Goal: Task Accomplishment & Management: Manage account settings

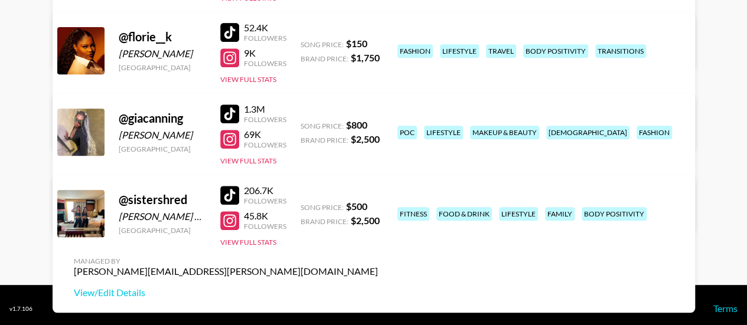
scroll to position [252, 0]
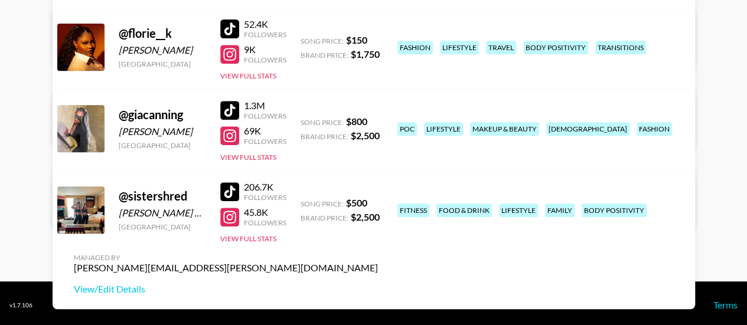
click at [171, 44] on div "Florence Aikins" at bounding box center [162, 50] width 87 height 12
copy div "Aikins"
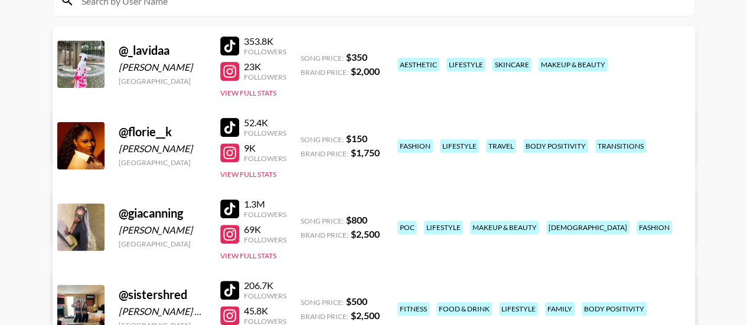
scroll to position [147, 0]
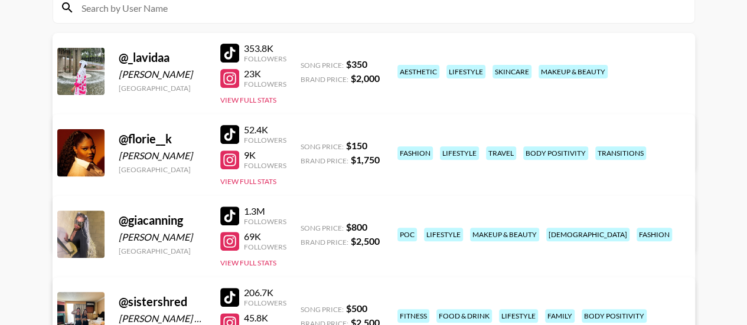
click at [187, 76] on div "Hamdah Omotosho" at bounding box center [162, 75] width 87 height 12
copy div "Omotosho"
click at [378, 145] on link "View/Edit Details" at bounding box center [226, 151] width 304 height 12
click at [378, 226] on link "View/Edit Details" at bounding box center [226, 232] width 304 height 12
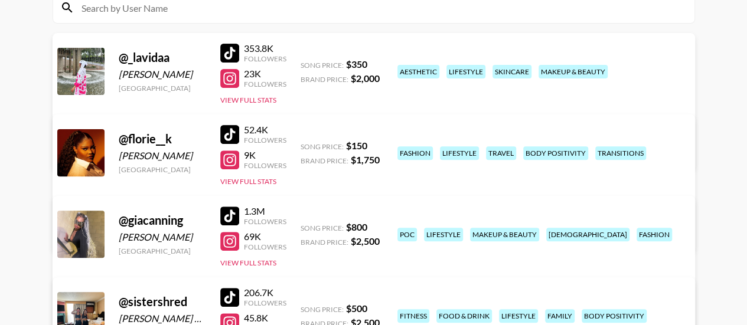
click at [167, 51] on div "@ _lavidaa" at bounding box center [162, 57] width 87 height 15
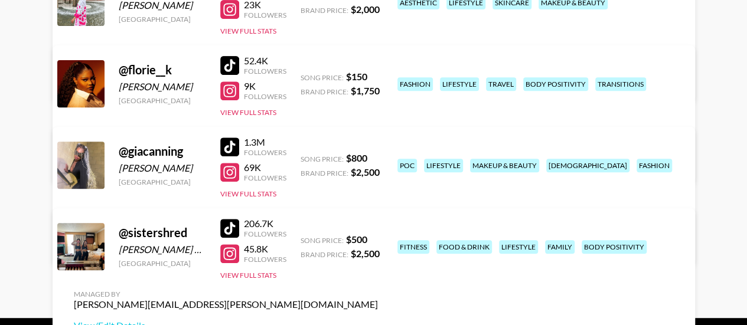
scroll to position [216, 0]
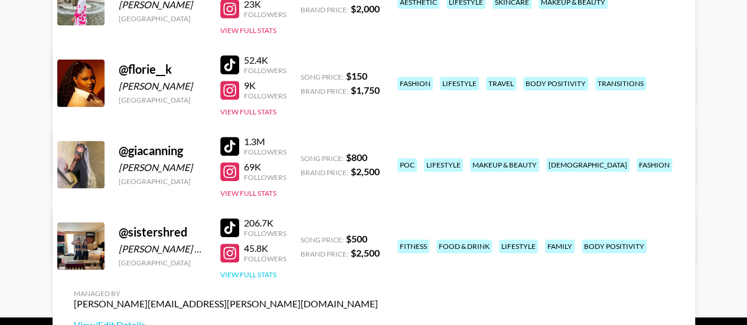
click at [258, 275] on button "View Full Stats" at bounding box center [248, 275] width 56 height 9
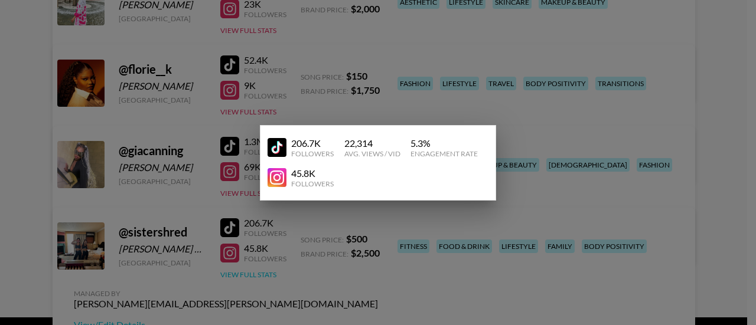
click at [258, 275] on div at bounding box center [378, 162] width 756 height 325
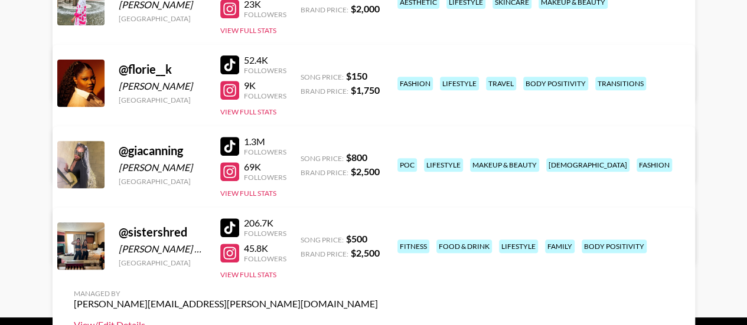
click at [378, 320] on link "View/Edit Details" at bounding box center [226, 326] width 304 height 12
click at [262, 224] on div "206.7K" at bounding box center [265, 223] width 43 height 12
click at [252, 272] on button "View Full Stats" at bounding box center [248, 275] width 56 height 9
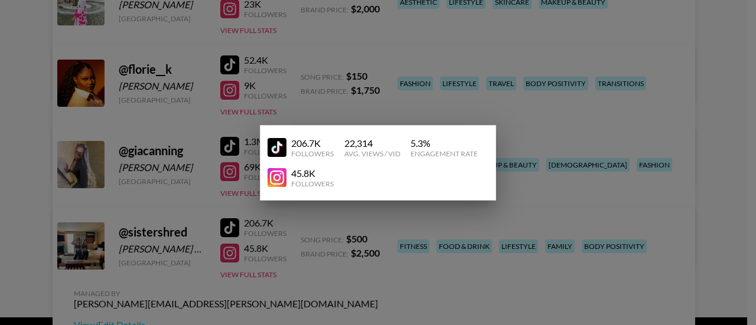
click at [310, 144] on div "206.7K" at bounding box center [312, 144] width 43 height 12
click at [305, 270] on div at bounding box center [378, 162] width 756 height 325
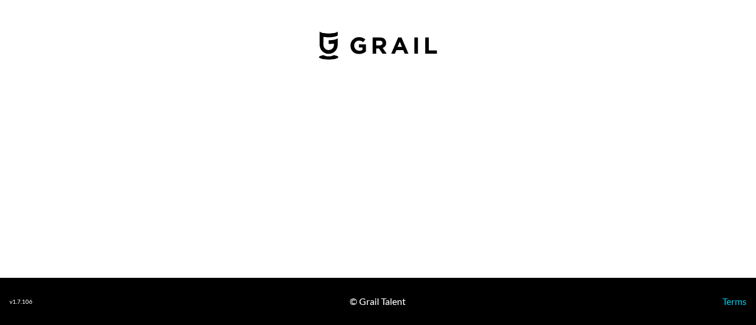
select select "USD"
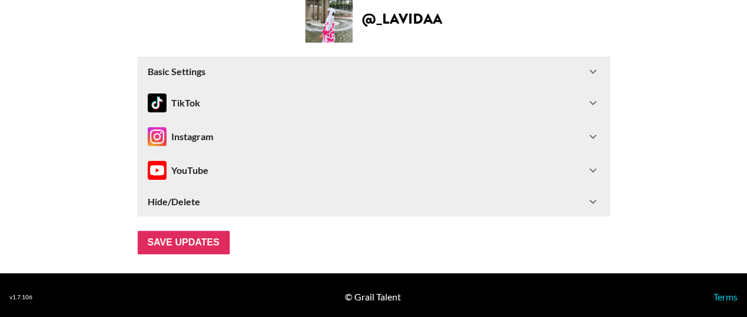
scroll to position [73, 0]
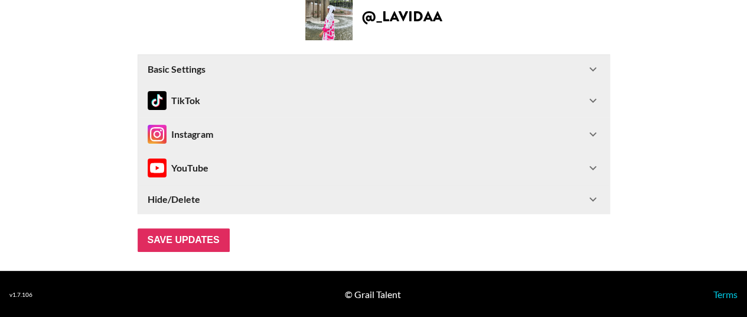
click at [600, 134] on icon at bounding box center [593, 134] width 14 height 14
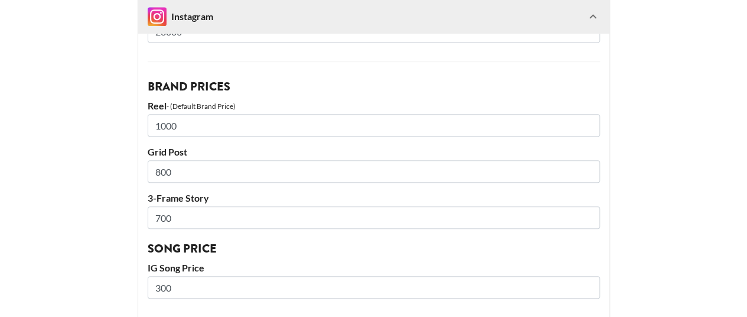
scroll to position [298, 0]
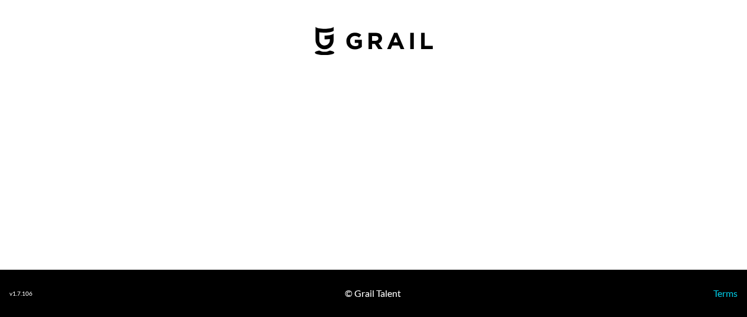
select select "USD"
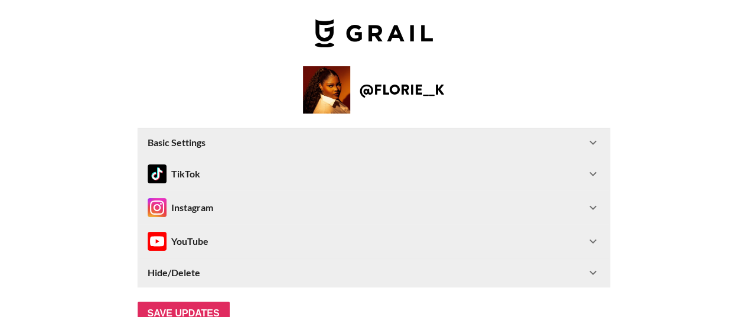
click at [600, 211] on icon at bounding box center [593, 207] width 14 height 14
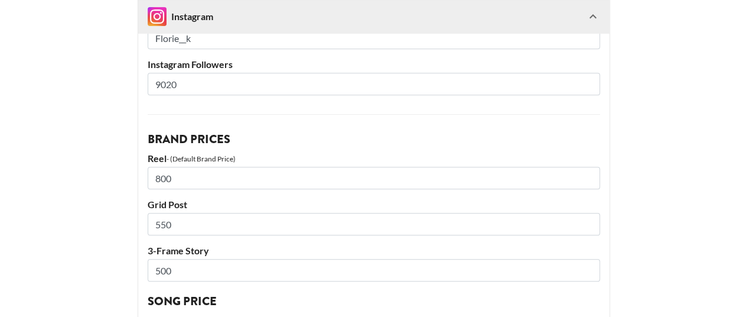
scroll to position [245, 0]
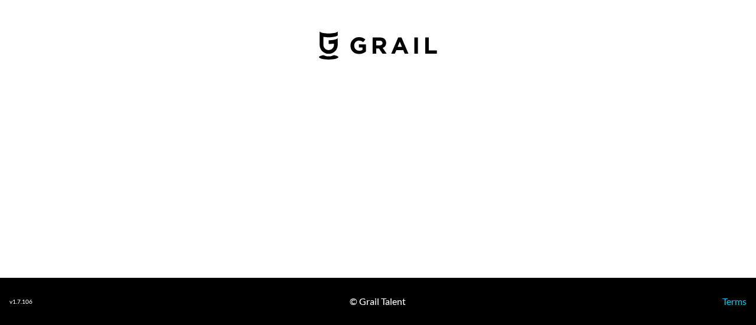
select select "USD"
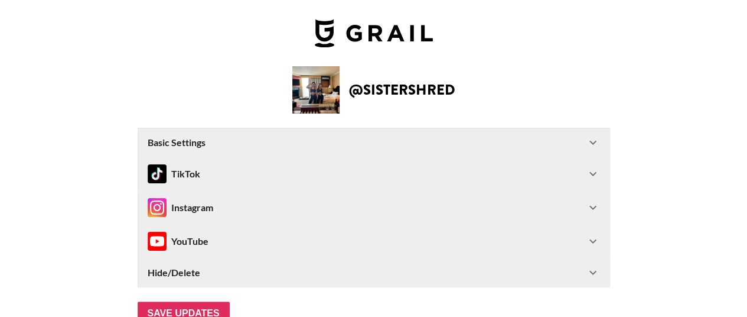
click at [600, 171] on icon at bounding box center [593, 174] width 14 height 14
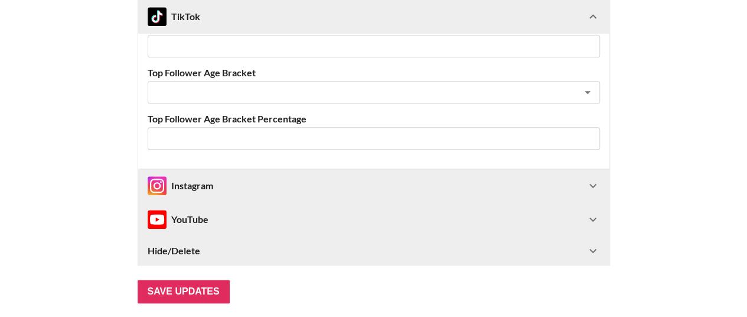
scroll to position [586, 0]
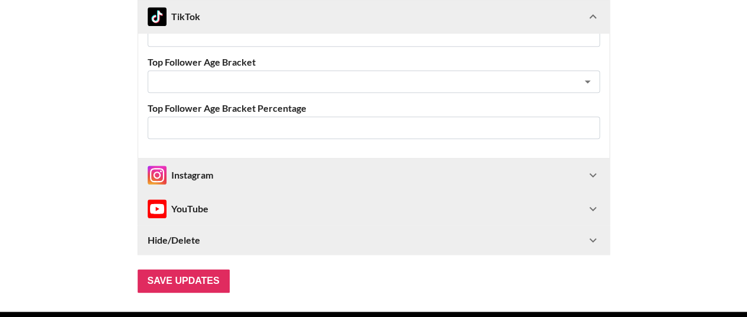
click at [598, 168] on icon at bounding box center [593, 175] width 14 height 14
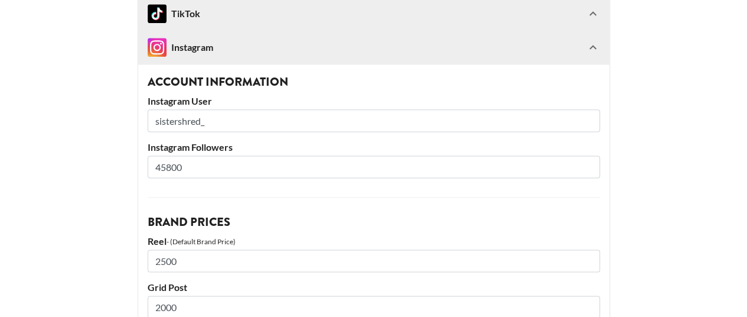
scroll to position [711, 0]
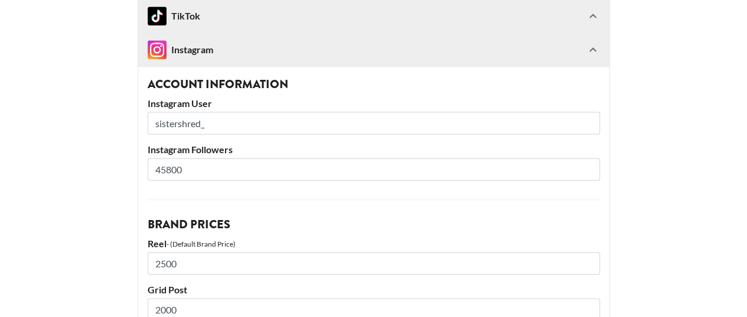
click at [196, 174] on input "45800" at bounding box center [374, 169] width 452 height 22
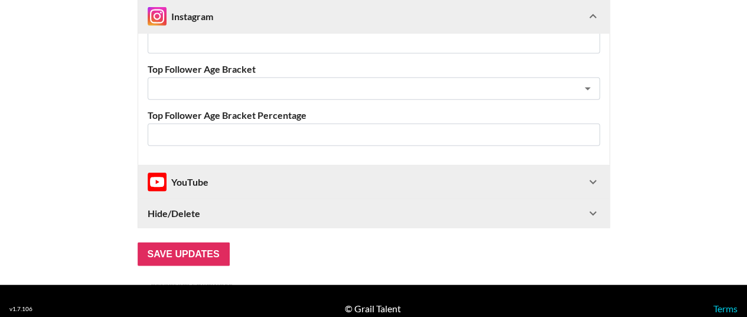
scroll to position [1334, 0]
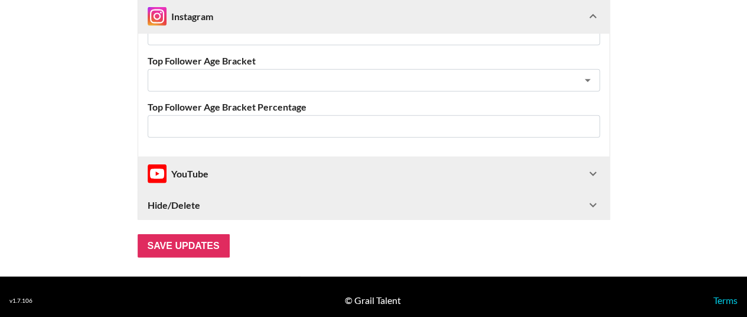
type input "46100"
click at [597, 174] on icon at bounding box center [593, 174] width 14 height 14
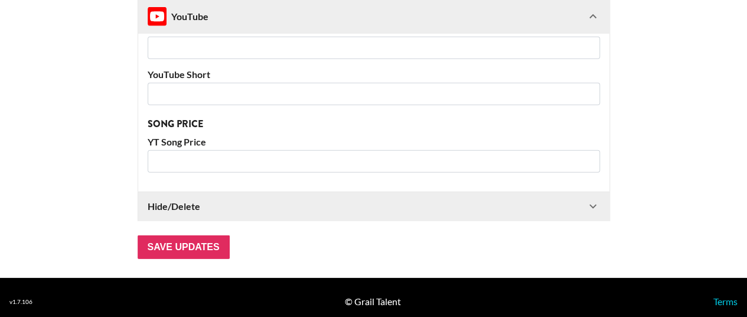
scroll to position [1718, 0]
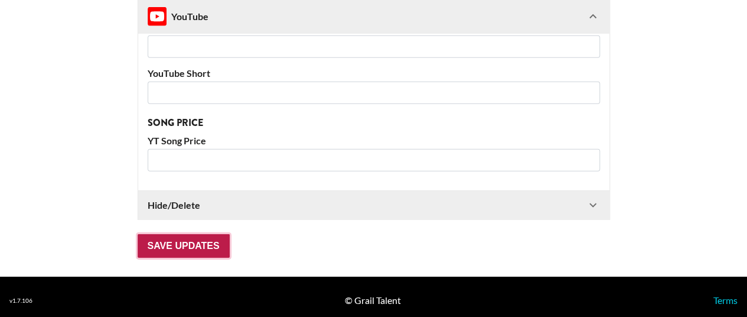
click at [177, 236] on input "Save Updates" at bounding box center [184, 246] width 92 height 24
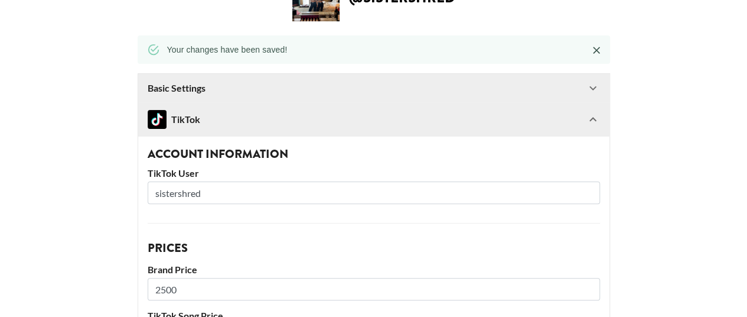
scroll to position [90, 0]
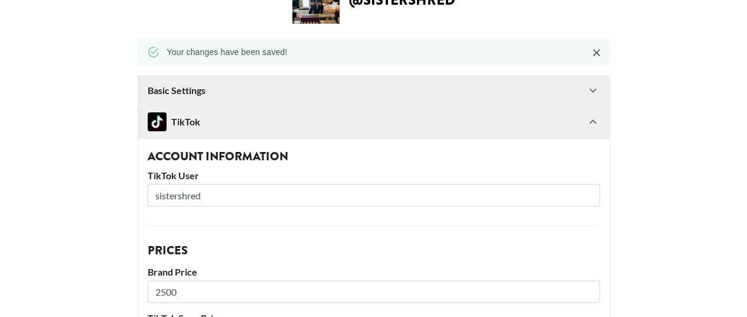
click at [289, 122] on div "TikTok" at bounding box center [367, 121] width 438 height 19
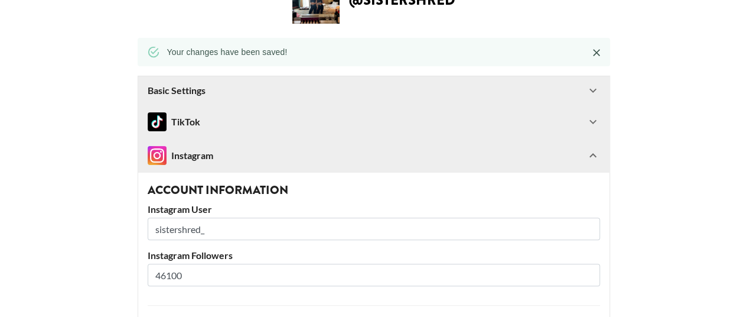
click at [600, 156] on icon at bounding box center [593, 155] width 14 height 14
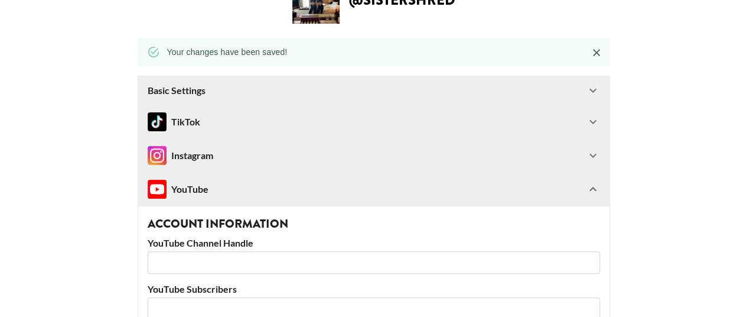
click at [600, 190] on icon at bounding box center [593, 189] width 14 height 14
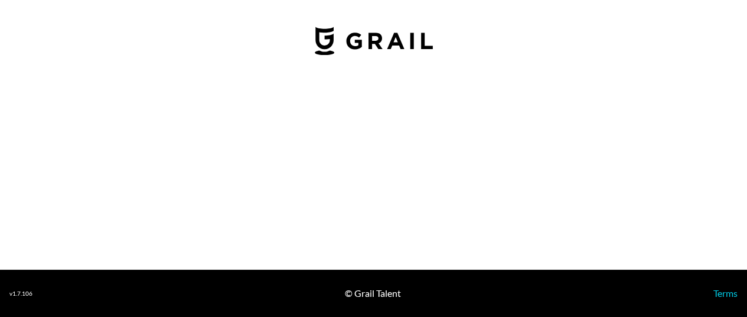
select select "USD"
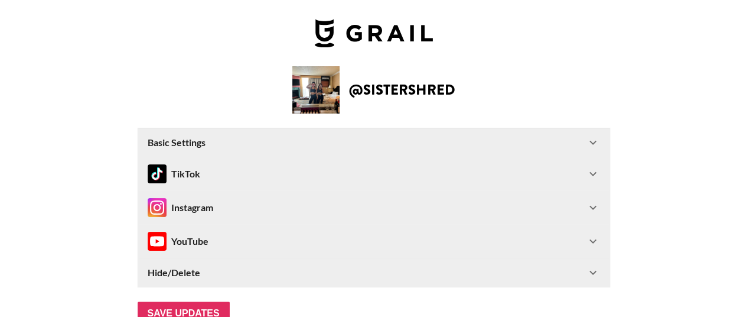
click at [594, 172] on icon at bounding box center [593, 174] width 14 height 14
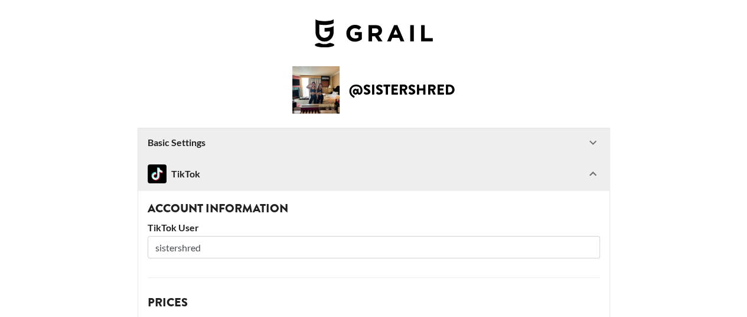
click at [594, 172] on icon at bounding box center [593, 174] width 14 height 14
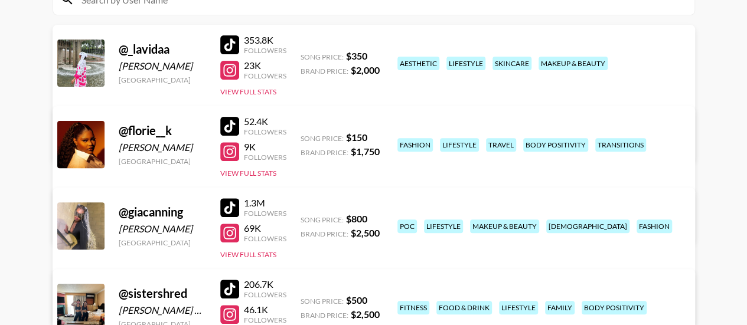
scroll to position [154, 0]
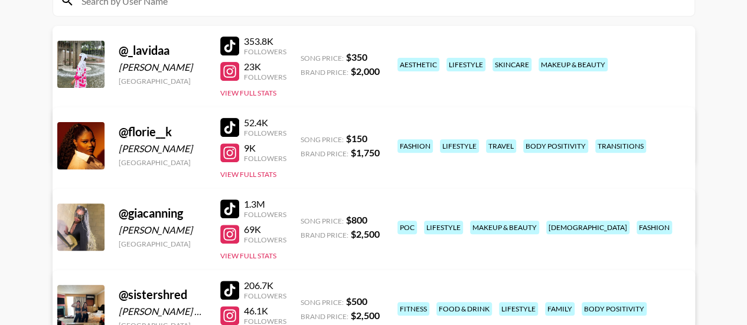
click at [378, 138] on link "View/Edit Details" at bounding box center [226, 144] width 304 height 12
click at [268, 172] on button "View Full Stats" at bounding box center [248, 174] width 56 height 9
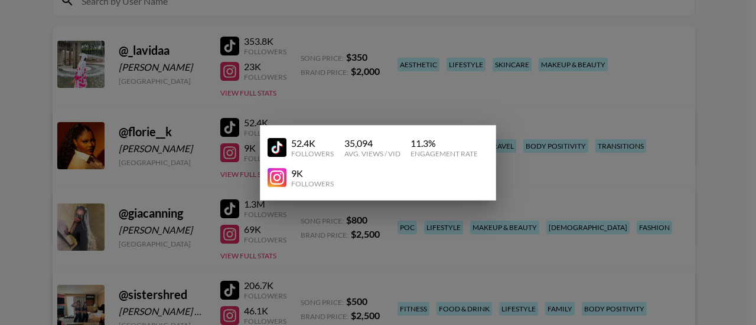
click at [265, 100] on div at bounding box center [378, 162] width 756 height 325
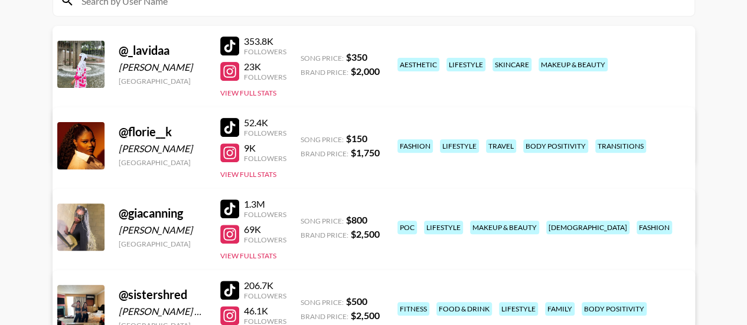
click at [378, 219] on link "View/Edit Details" at bounding box center [226, 225] width 304 height 12
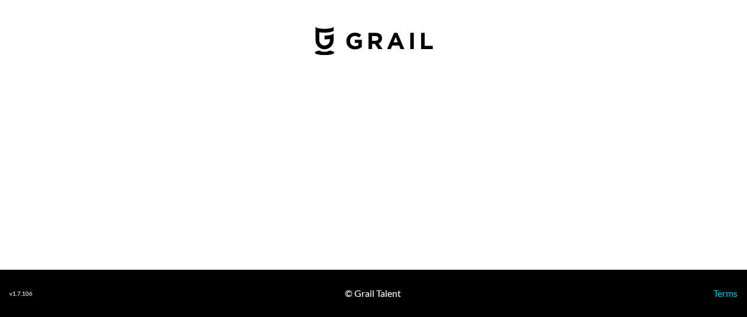
select select "USD"
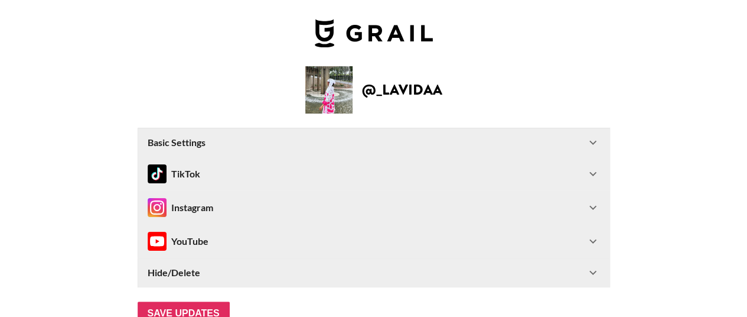
click at [600, 202] on icon at bounding box center [593, 207] width 14 height 14
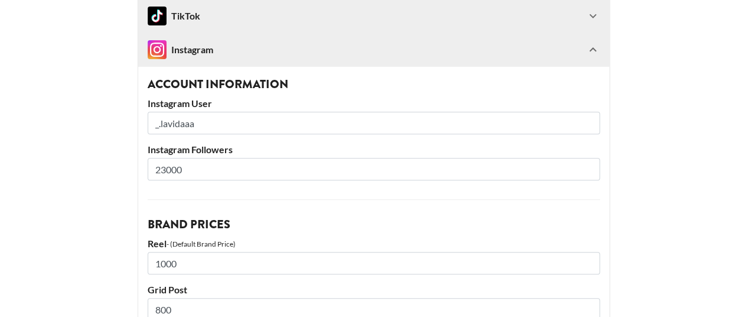
scroll to position [177, 0]
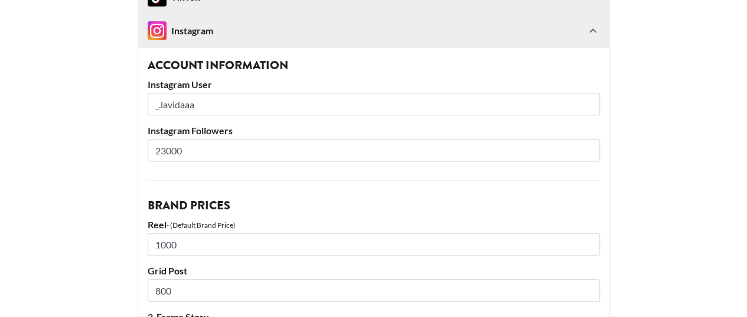
click at [315, 152] on input "23000" at bounding box center [374, 150] width 452 height 22
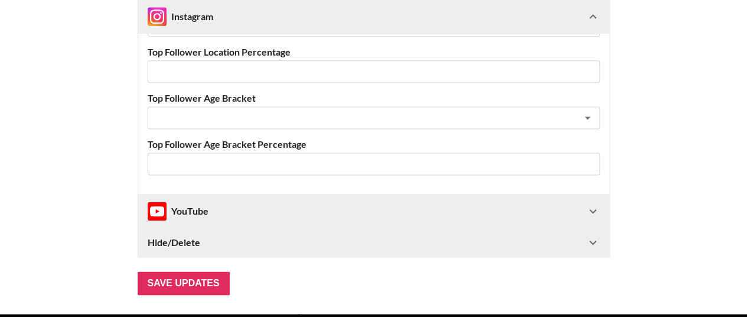
scroll to position [750, 0]
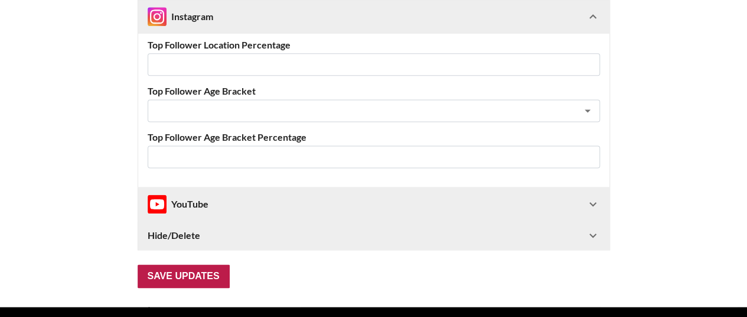
type input "23600"
click at [199, 274] on input "Save Updates" at bounding box center [184, 276] width 92 height 24
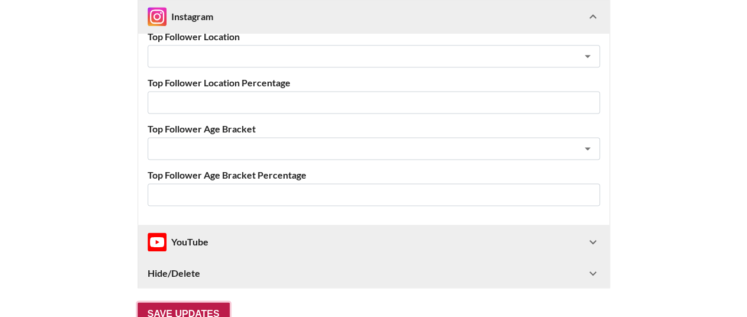
scroll to position [66, 0]
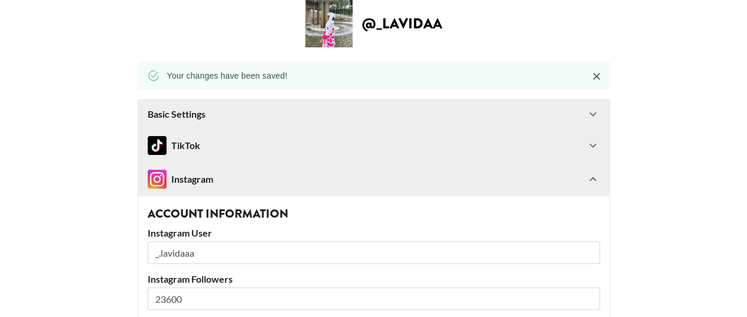
click at [600, 145] on icon at bounding box center [593, 145] width 14 height 14
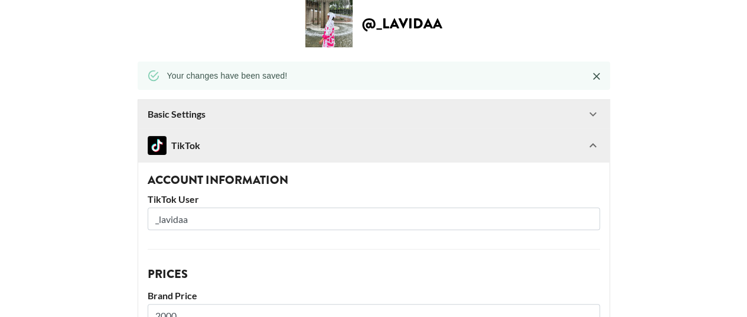
drag, startPoint x: 743, startPoint y: 63, endPoint x: 749, endPoint y: 102, distance: 39.4
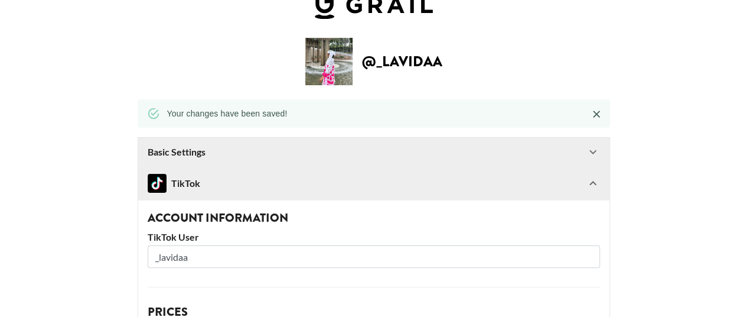
scroll to position [13, 0]
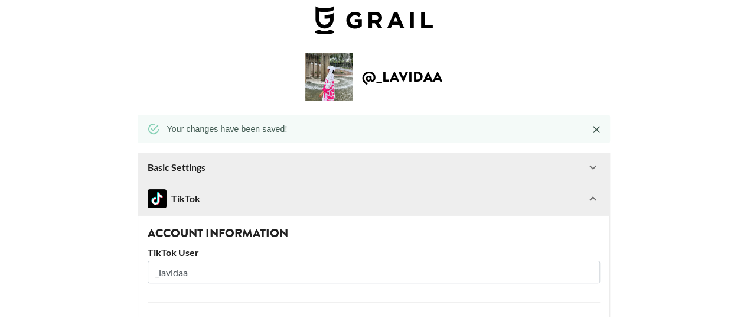
click at [322, 268] on input "_lavidaa" at bounding box center [374, 272] width 452 height 22
click at [323, 268] on input "_lavidaa" at bounding box center [374, 272] width 452 height 22
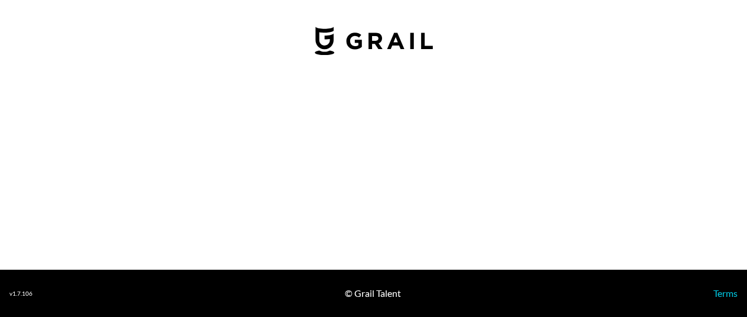
select select "USD"
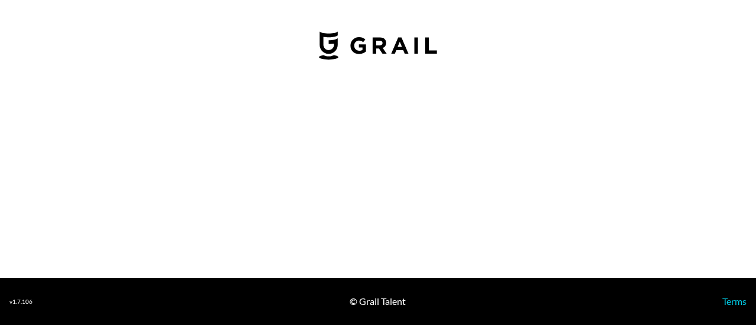
select select "USD"
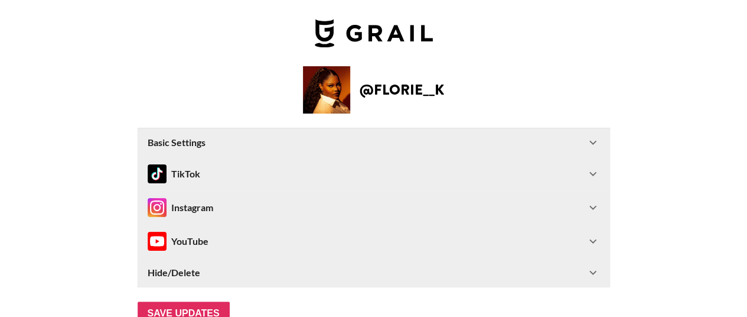
click at [595, 203] on icon at bounding box center [593, 207] width 14 height 14
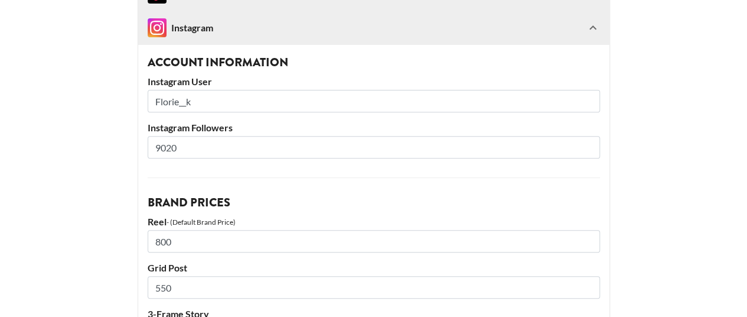
scroll to position [215, 0]
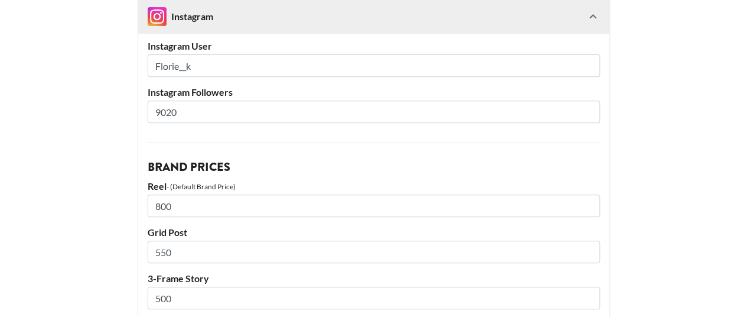
click at [266, 114] on input "9020" at bounding box center [374, 111] width 452 height 22
type input "9034"
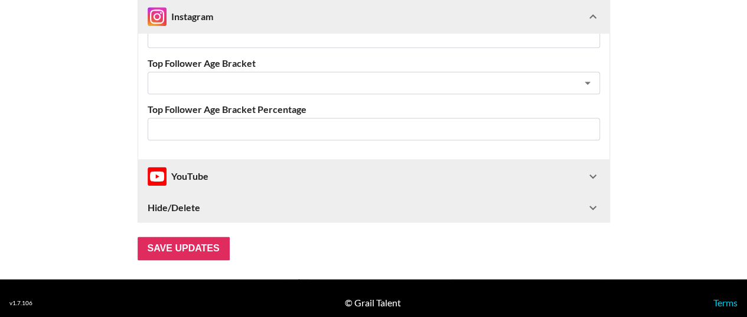
scroll to position [784, 0]
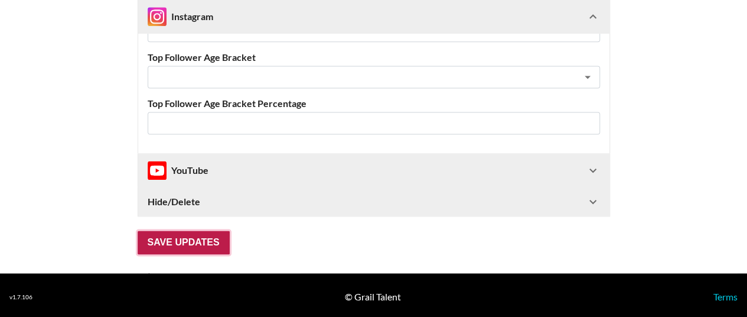
click at [195, 245] on input "Save Updates" at bounding box center [184, 242] width 92 height 24
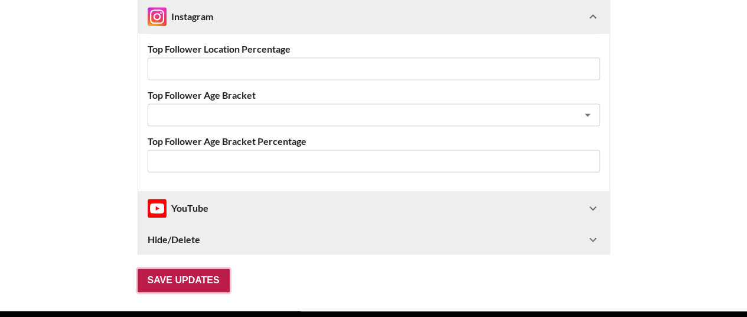
scroll to position [66, 0]
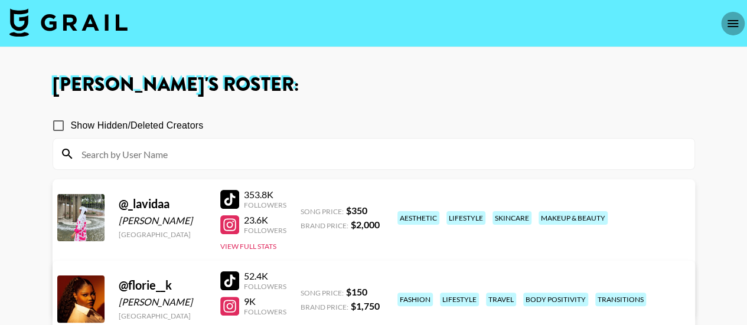
click at [726, 19] on icon "open drawer" at bounding box center [733, 24] width 14 height 14
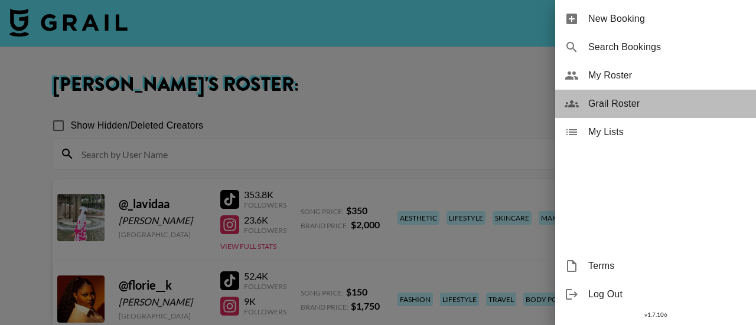
click at [640, 99] on span "Grail Roster" at bounding box center [667, 104] width 158 height 14
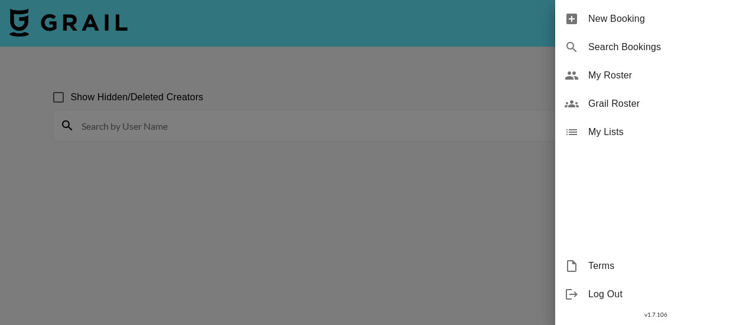
click at [414, 129] on div at bounding box center [378, 162] width 756 height 325
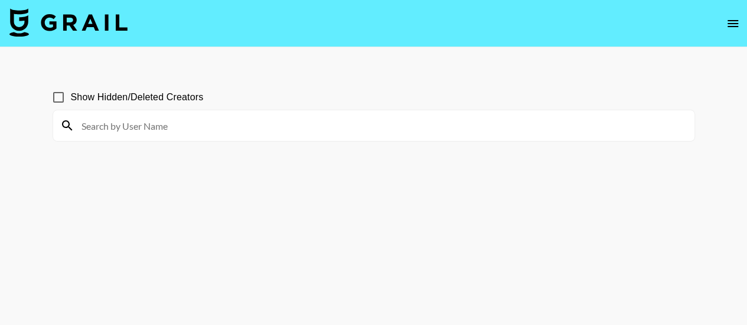
click at [414, 129] on input at bounding box center [380, 125] width 613 height 19
paste input "@ijustmightbeoreo"
paste input
click at [67, 125] on icon at bounding box center [67, 126] width 14 height 14
click at [87, 123] on input "@ijustmightbeoreo" at bounding box center [380, 125] width 613 height 19
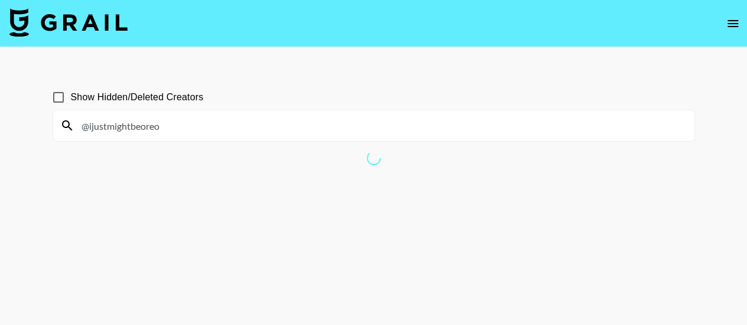
click at [184, 126] on input "@ijustmightbeoreo" at bounding box center [380, 125] width 613 height 19
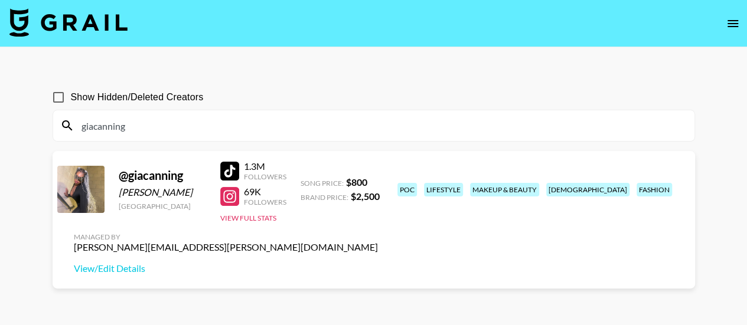
click at [202, 122] on input "giacanning" at bounding box center [380, 125] width 613 height 19
type input "g"
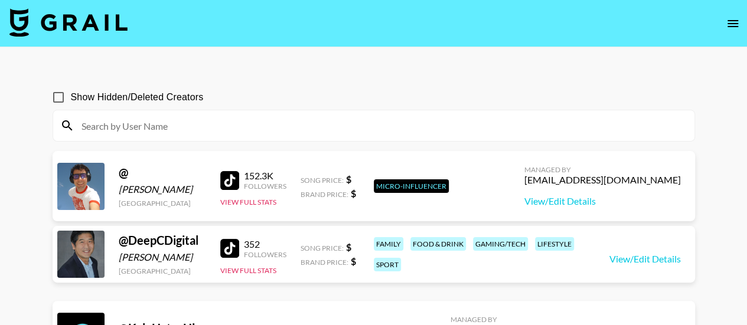
paste input "@ijustmightbeoreo"
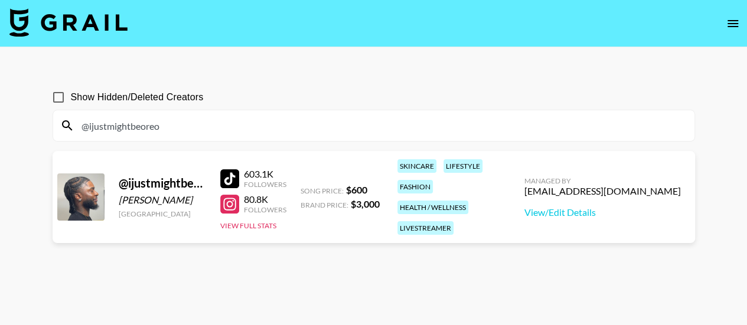
click at [178, 131] on input "@ijustmightbeoreo" at bounding box center [380, 125] width 613 height 19
type input "@"
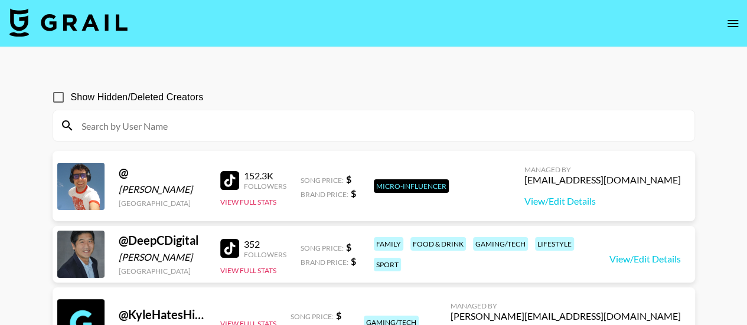
paste input "[PERSON_NAME]"
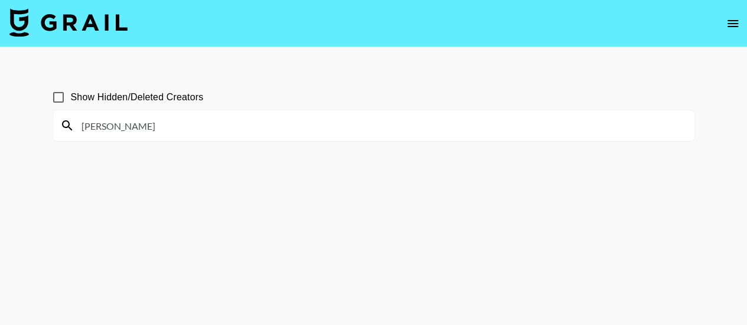
type input "@Nikola"
click at [142, 132] on input "@Nikola" at bounding box center [380, 125] width 613 height 19
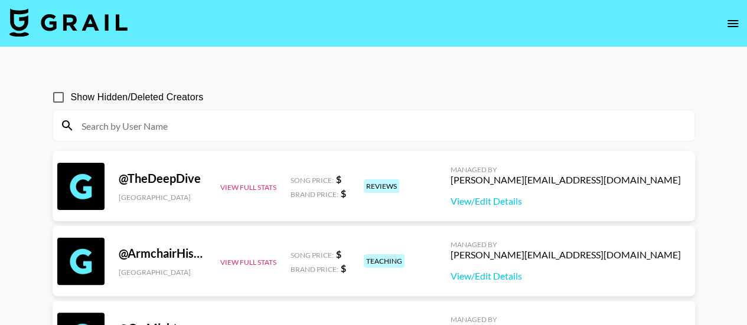
paste input "@Nikola"
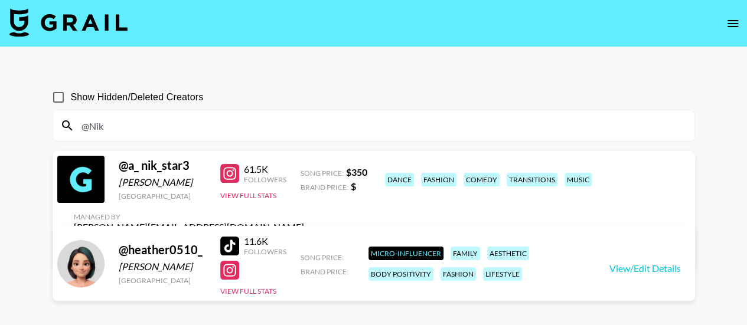
click at [149, 121] on input "@Nik" at bounding box center [380, 125] width 613 height 19
paste input "@Nikola"
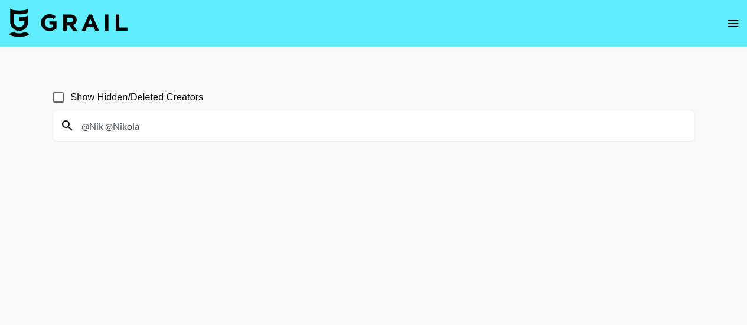
drag, startPoint x: 145, startPoint y: 122, endPoint x: 107, endPoint y: 126, distance: 38.0
click at [107, 126] on input "@Nik @Nikola" at bounding box center [380, 125] width 613 height 19
click at [177, 134] on input "@Nikola." at bounding box center [380, 125] width 613 height 19
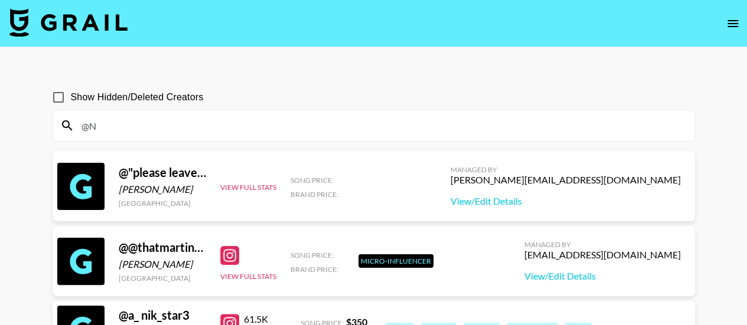
type input "@"
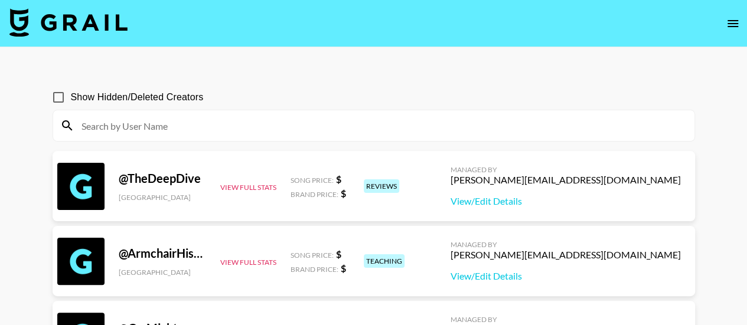
paste input "[PERSON_NAME].kolebska"
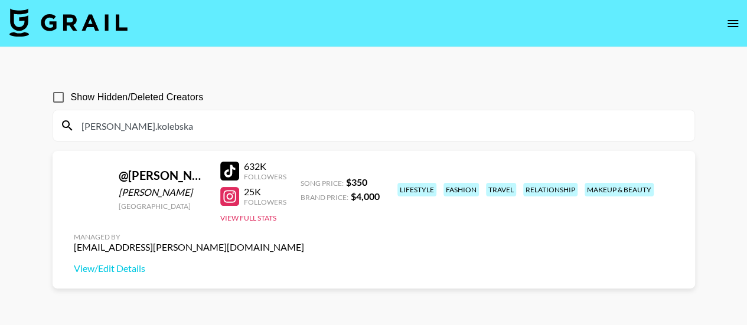
type input "[PERSON_NAME].kolebska"
